Goal: Information Seeking & Learning: Learn about a topic

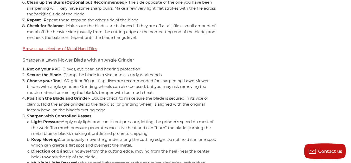
scroll to position [929, 0]
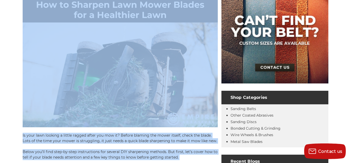
scroll to position [0, 0]
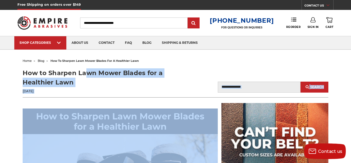
drag, startPoint x: 146, startPoint y: 104, endPoint x: 2, endPoint y: 71, distance: 147.5
copy article "Lor ip Dolorsi Amet Conse Adipis eli s Doeiusmod Temp Inc 12ut 4434 Labo Etdolo…"
click at [198, 89] on header "How to Sharpen Lawn Mower Blades for a Healthier Lawn [DATE] Blog Search Search" at bounding box center [175, 82] width 305 height 29
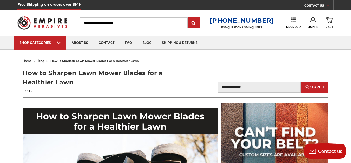
drag, startPoint x: 86, startPoint y: 134, endPoint x: 200, endPoint y: 76, distance: 128.4
click at [200, 76] on header "How to Sharpen Lawn Mower Blades for a Healthier Lawn [DATE] Blog Search Search" at bounding box center [175, 82] width 305 height 29
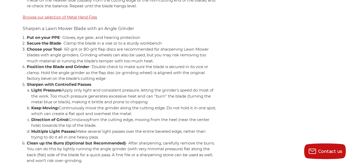
scroll to position [962, 0]
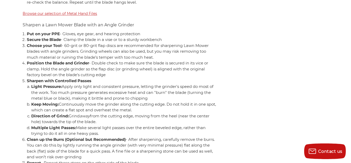
drag, startPoint x: 105, startPoint y: 122, endPoint x: 21, endPoint y: 22, distance: 130.5
click at [21, 22] on div "home blog how to sharpen lawn mower blades for a healthier lawn How to Sharpen …" at bounding box center [175, 132] width 349 height 2074
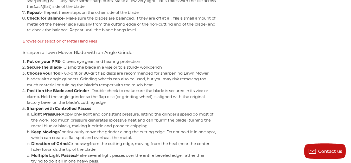
scroll to position [910, 0]
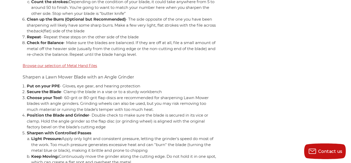
drag, startPoint x: 100, startPoint y: 99, endPoint x: 286, endPoint y: 128, distance: 188.1
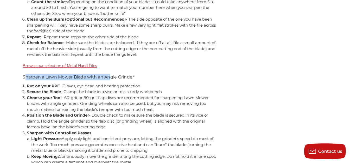
drag, startPoint x: 24, startPoint y: 76, endPoint x: 112, endPoint y: 75, distance: 87.4
click at [112, 75] on span "Sharpen a Lawn Mower Blade with an Angle Grinder" at bounding box center [78, 76] width 111 height 5
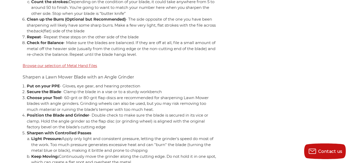
drag, startPoint x: 101, startPoint y: 78, endPoint x: 238, endPoint y: 106, distance: 140.0
click at [117, 77] on span "Sharpen a Lawn Mower Blade with an Angle Grinder" at bounding box center [78, 76] width 111 height 5
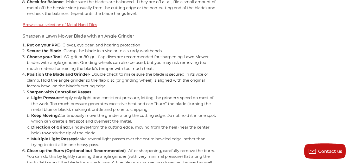
scroll to position [936, 0]
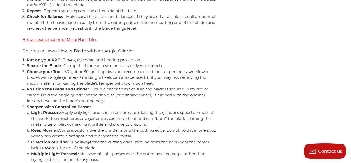
drag, startPoint x: 101, startPoint y: 71, endPoint x: 0, endPoint y: 50, distance: 103.0
click at [0, 50] on div "home blog how to sharpen lawn mower blades for a healthier lawn How to Sharpen …" at bounding box center [175, 158] width 351 height 2074
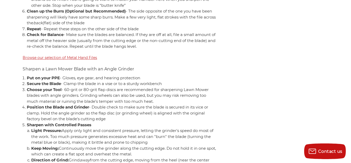
scroll to position [910, 0]
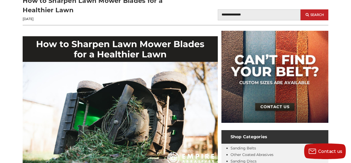
scroll to position [0, 0]
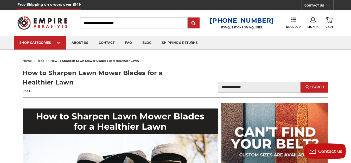
drag, startPoint x: 157, startPoint y: 92, endPoint x: 117, endPoint y: 93, distance: 40.3
click at [117, 93] on p "[DATE]" at bounding box center [99, 91] width 153 height 5
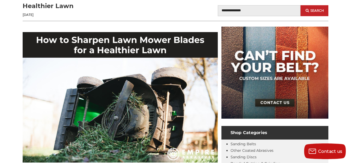
scroll to position [104, 0]
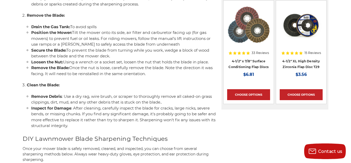
scroll to position [643, 0]
